Goal: Transaction & Acquisition: Obtain resource

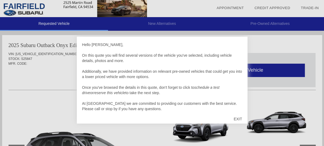
click at [237, 120] on div "EXIT" at bounding box center [238, 119] width 19 height 16
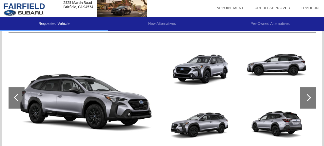
scroll to position [61, 0]
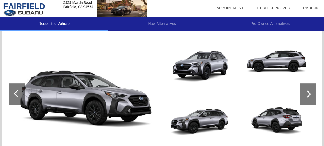
click at [304, 99] on div at bounding box center [308, 93] width 16 height 21
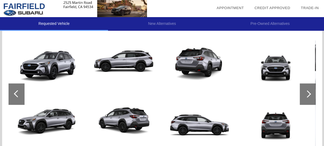
click at [304, 99] on div at bounding box center [308, 93] width 16 height 21
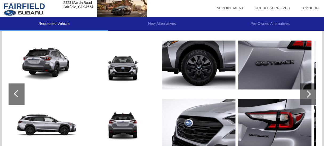
click at [304, 99] on div at bounding box center [308, 93] width 16 height 21
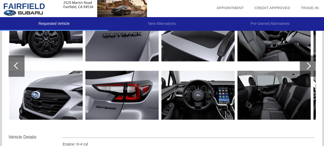
scroll to position [89, 0]
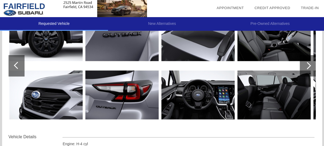
click at [310, 68] on div at bounding box center [308, 65] width 16 height 21
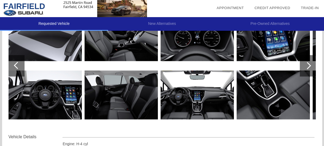
click at [310, 68] on div at bounding box center [308, 65] width 16 height 21
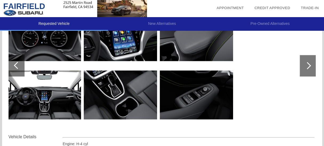
click at [21, 62] on div at bounding box center [17, 65] width 16 height 21
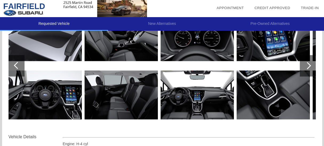
click at [21, 62] on div at bounding box center [17, 65] width 16 height 21
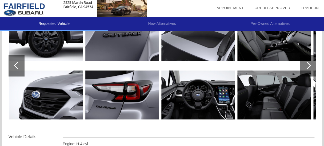
click at [306, 68] on div at bounding box center [308, 65] width 16 height 21
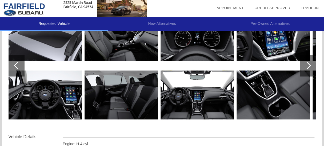
scroll to position [0, 0]
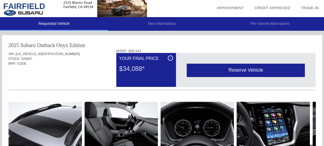
click at [217, 73] on div "Reserve Vehicle" at bounding box center [246, 70] width 118 height 13
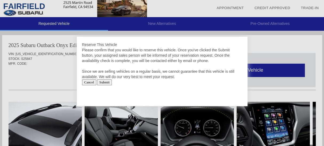
click at [112, 82] on input "Submit" at bounding box center [104, 82] width 15 height 6
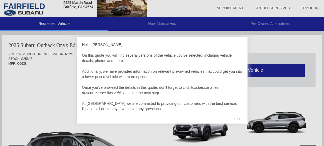
click at [237, 120] on div "EXIT" at bounding box center [238, 119] width 19 height 16
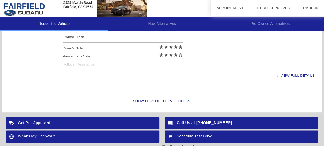
scroll to position [244, 0]
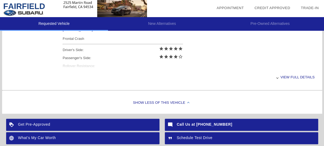
click at [294, 78] on div "View full details" at bounding box center [189, 76] width 252 height 13
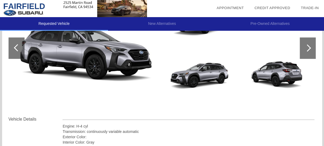
scroll to position [108, 0]
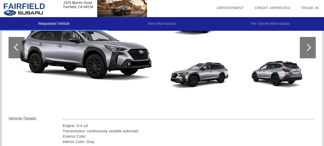
click at [312, 52] on div at bounding box center [308, 47] width 16 height 21
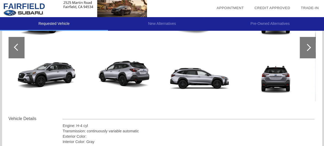
click at [312, 52] on div at bounding box center [308, 47] width 16 height 21
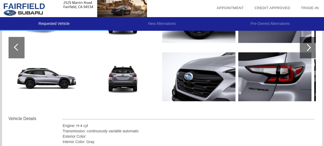
click at [312, 52] on div at bounding box center [308, 47] width 16 height 21
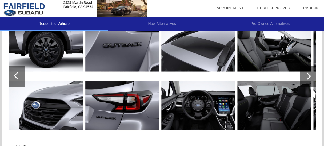
scroll to position [78, 0]
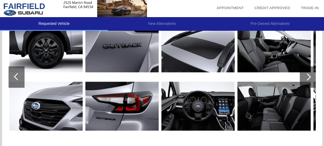
click at [311, 74] on div at bounding box center [308, 76] width 16 height 21
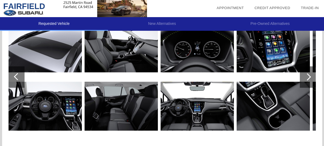
click at [311, 74] on div at bounding box center [308, 76] width 16 height 21
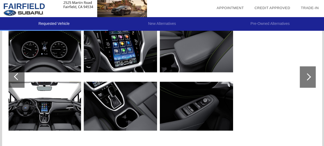
click at [311, 74] on div at bounding box center [308, 76] width 16 height 21
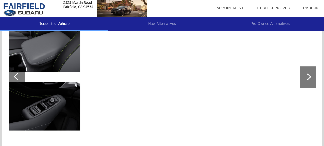
scroll to position [0, 0]
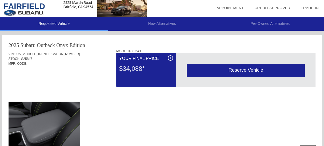
click at [30, 45] on div "2025 Subaru Outback" at bounding box center [32, 44] width 46 height 7
copy div "2025 Subaru Outback Onyx Edition"
click at [33, 53] on span "[US_VEHICLE_IDENTIFICATION_NUMBER]" at bounding box center [47, 54] width 64 height 4
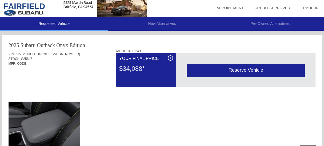
click at [33, 48] on div "2025 Subaru Outback" at bounding box center [32, 44] width 46 height 7
click at [32, 53] on span "[US_VEHICLE_IDENTIFICATION_NUMBER]" at bounding box center [47, 54] width 64 height 4
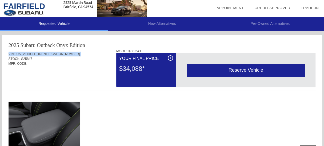
click at [32, 53] on span "[US_VEHICLE_IDENTIFICATION_NUMBER]" at bounding box center [47, 54] width 64 height 4
copy div "VIN: [US_VEHICLE_IDENTIFICATION_NUMBER]"
click at [168, 25] on li "New Alternatives" at bounding box center [162, 24] width 108 height 14
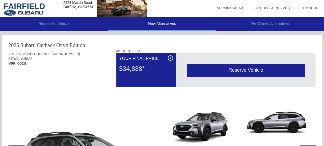
click at [64, 22] on li "Requested Vehicle" at bounding box center [54, 24] width 108 height 14
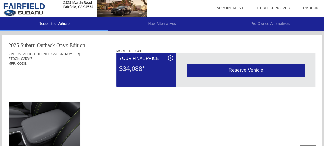
click at [34, 6] on img at bounding box center [73, 8] width 147 height 17
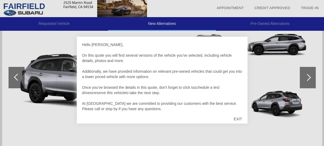
scroll to position [78, 0]
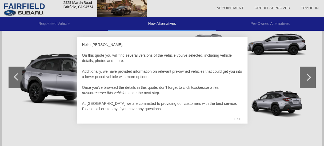
click at [241, 120] on div "EXIT" at bounding box center [238, 119] width 19 height 16
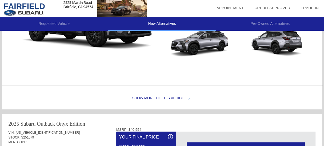
scroll to position [0, 0]
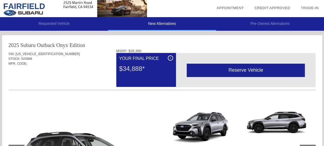
click at [52, 23] on li "Requested Vehicle" at bounding box center [54, 24] width 108 height 14
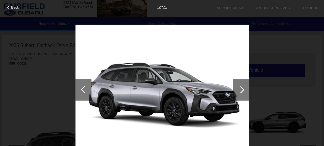
click at [292, 27] on div "Back 1 of 23" at bounding box center [162, 73] width 324 height 146
click at [61, 20] on div "Back 1 of 23" at bounding box center [162, 73] width 324 height 146
click at [15, 6] on span "Back" at bounding box center [15, 7] width 8 height 4
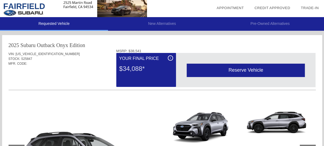
click at [189, 50] on div "MSRP: $38,541" at bounding box center [216, 51] width 200 height 4
click at [29, 8] on img at bounding box center [73, 8] width 147 height 17
